Goal: Task Accomplishment & Management: Use online tool/utility

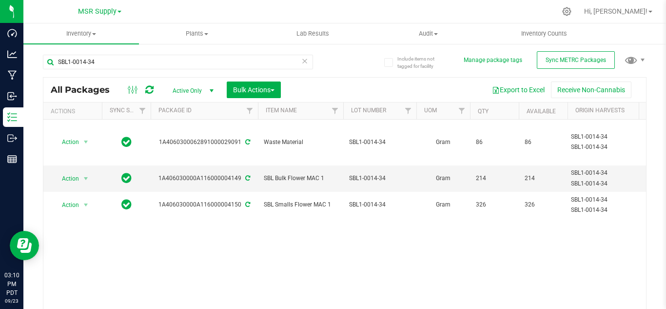
click at [380, 236] on div "Action Action Adjust qty Create package Edit attributes Global inventory Locate…" at bounding box center [344, 216] width 603 height 195
click at [304, 60] on icon at bounding box center [304, 61] width 7 height 12
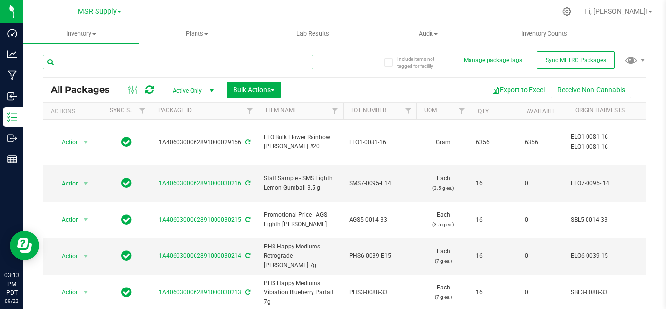
click at [177, 61] on input "text" at bounding box center [178, 62] width 270 height 15
type input "28106"
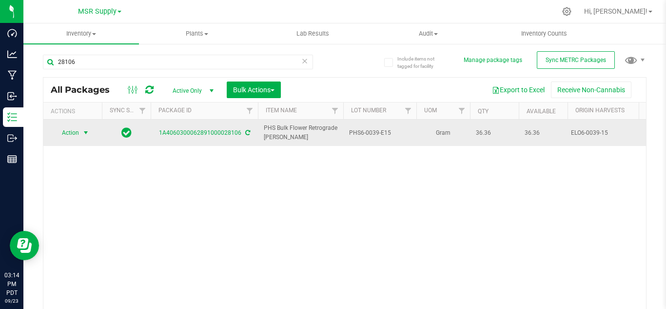
click at [87, 131] on span "select" at bounding box center [86, 133] width 8 height 8
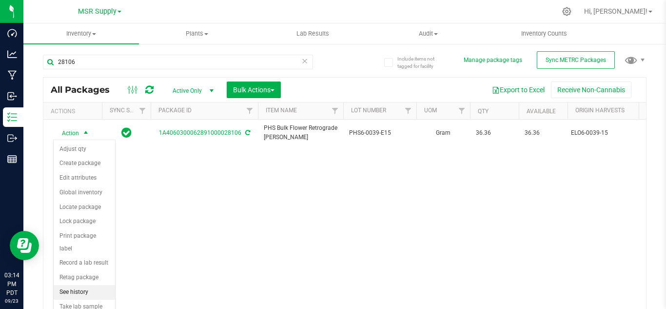
click at [95, 285] on li "See history" at bounding box center [84, 292] width 61 height 15
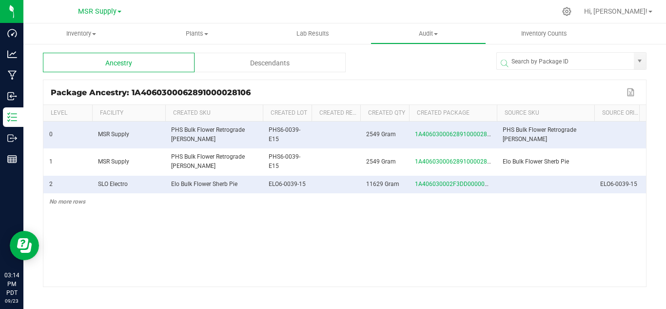
click at [294, 62] on div "Descendants" at bounding box center [271, 63] width 152 height 20
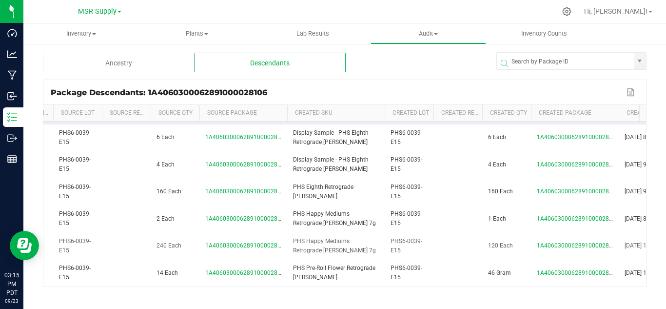
scroll to position [0, 258]
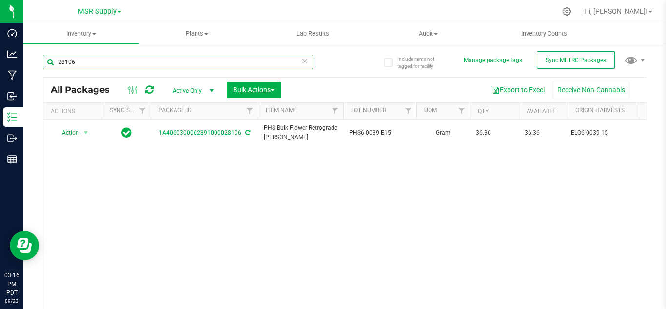
click at [90, 61] on input "28106" at bounding box center [178, 62] width 270 height 15
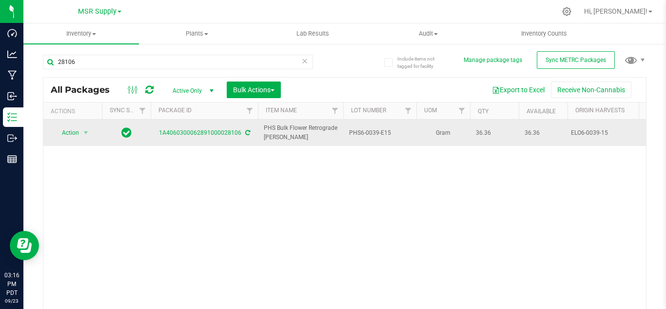
drag, startPoint x: 393, startPoint y: 130, endPoint x: 359, endPoint y: 125, distance: 34.5
click at [359, 125] on td "PHS6-0039-E15" at bounding box center [379, 132] width 73 height 26
drag, startPoint x: 402, startPoint y: 133, endPoint x: 341, endPoint y: 138, distance: 61.7
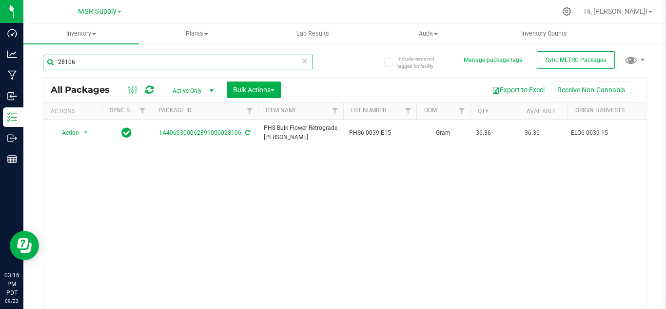
drag, startPoint x: 93, startPoint y: 62, endPoint x: 46, endPoint y: 59, distance: 46.9
click at [46, 59] on input "28106" at bounding box center [178, 62] width 270 height 15
paste input "PHS6-0039-E15"
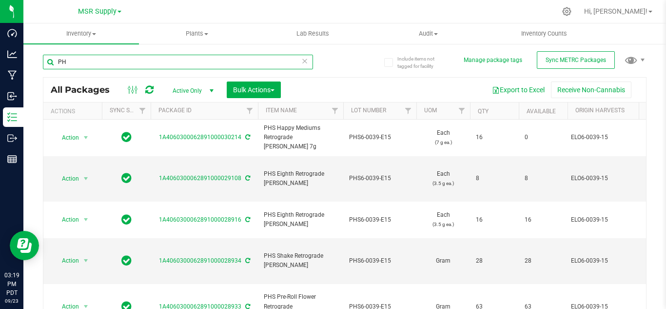
type input "P"
type input "28967"
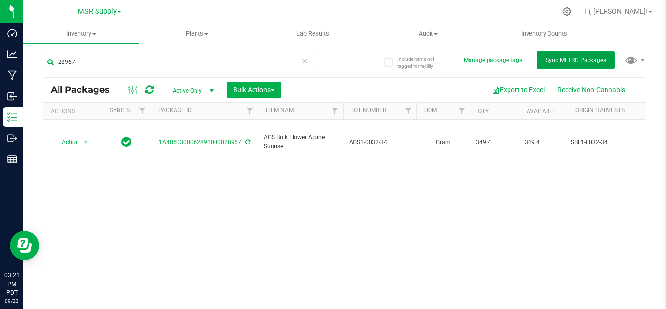
drag, startPoint x: 565, startPoint y: 64, endPoint x: 356, endPoint y: 81, distance: 209.8
click at [565, 64] on button "Sync METRC Packages" at bounding box center [576, 60] width 78 height 18
